Goal: Transaction & Acquisition: Purchase product/service

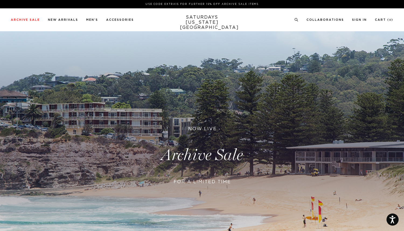
click at [181, 158] on link at bounding box center [202, 154] width 404 height 247
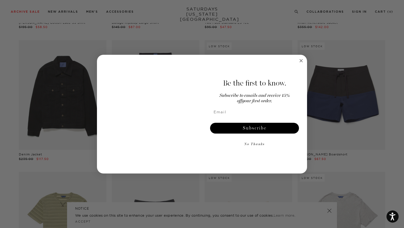
scroll to position [556, 0]
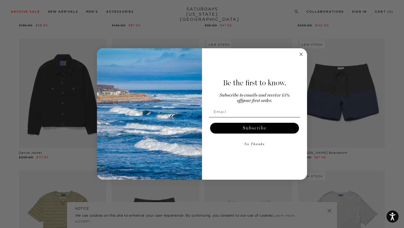
click at [392, 78] on div "Close dialog Be the first to know. Subscribe to emails and receive 15% off your…" at bounding box center [202, 114] width 404 height 228
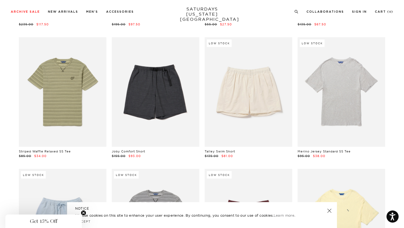
scroll to position [696, 0]
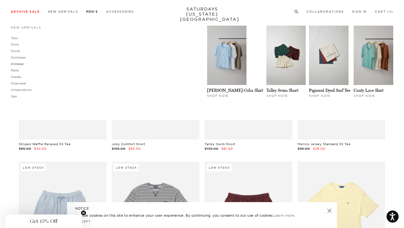
click at [15, 63] on link "Knitwear" at bounding box center [17, 64] width 13 height 4
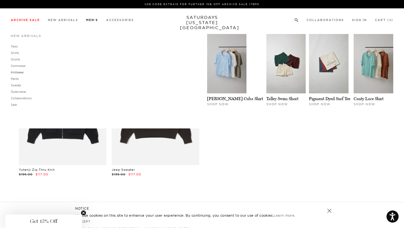
click at [19, 72] on link "Knitwear" at bounding box center [17, 72] width 13 height 4
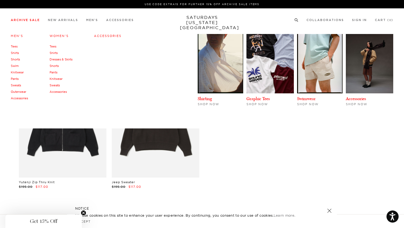
click at [18, 73] on link "Knitwear" at bounding box center [17, 72] width 13 height 4
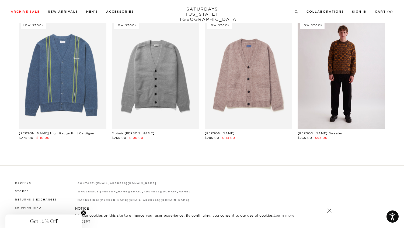
scroll to position [469, 0]
